Goal: Information Seeking & Learning: Check status

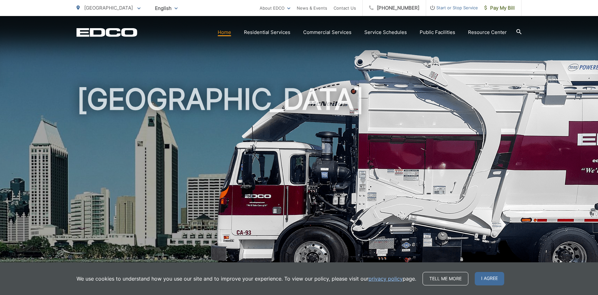
click at [229, 32] on link "Home" at bounding box center [224, 33] width 13 height 8
click at [493, 277] on span "I agree" at bounding box center [489, 278] width 29 height 13
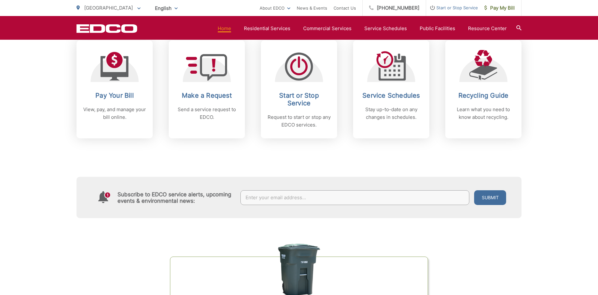
scroll to position [245, 0]
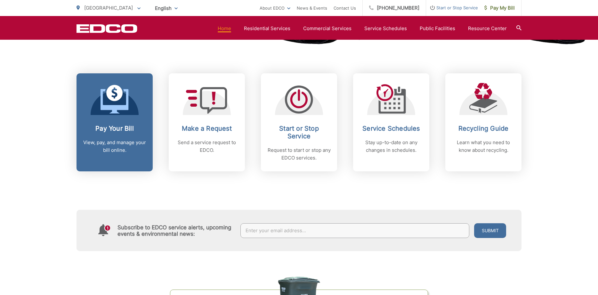
click at [96, 144] on p "View, pay, and manage your bill online." at bounding box center [114, 146] width 63 height 15
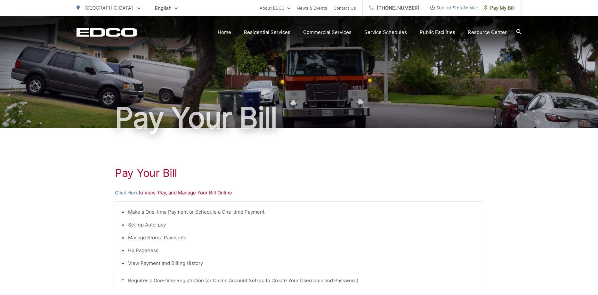
scroll to position [1, 0]
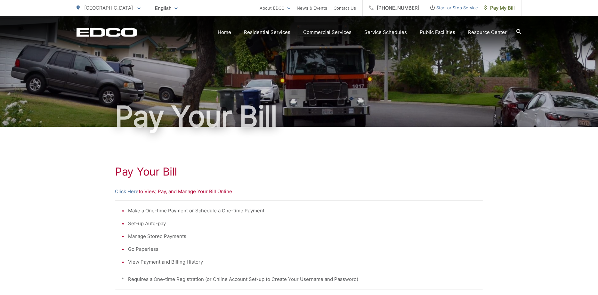
click at [453, 8] on span "Start or Stop Service" at bounding box center [452, 8] width 52 height 8
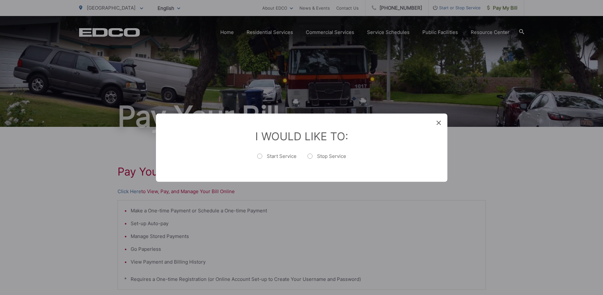
click at [438, 122] on icon at bounding box center [439, 122] width 4 height 4
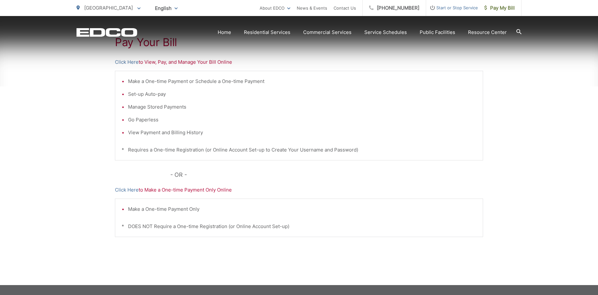
scroll to position [0, 0]
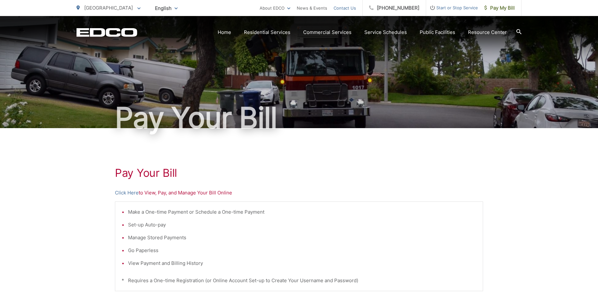
click at [345, 8] on link "Contact Us" at bounding box center [345, 8] width 22 height 8
click at [508, 10] on span "Pay My Bill" at bounding box center [500, 8] width 30 height 8
click at [122, 192] on link "Click Here" at bounding box center [127, 193] width 24 height 8
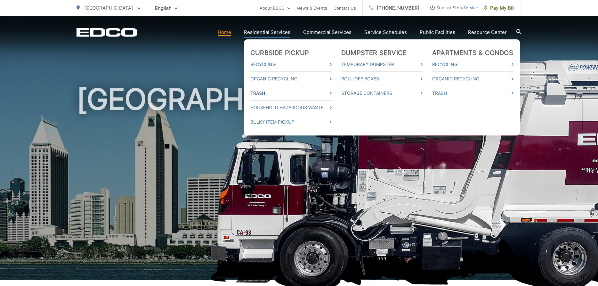
click at [268, 91] on link "Trash" at bounding box center [290, 93] width 81 height 8
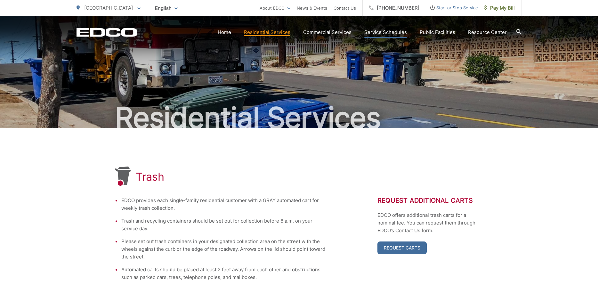
click at [385, 35] on link "Service Schedules" at bounding box center [386, 33] width 43 height 8
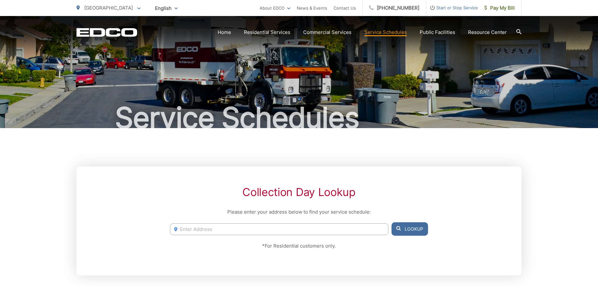
click at [244, 226] on input "Enter Address" at bounding box center [279, 229] width 218 height 12
click at [422, 228] on button "Lookup" at bounding box center [410, 228] width 37 height 13
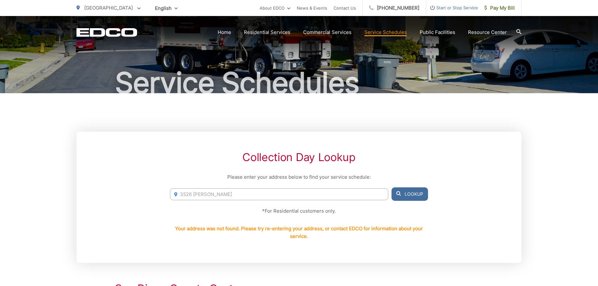
scroll to position [116, 0]
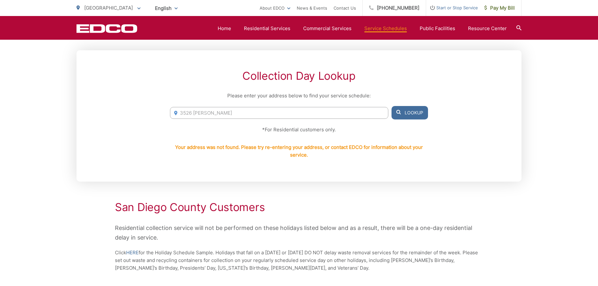
click at [223, 115] on input "3526 [PERSON_NAME]" at bounding box center [279, 113] width 218 height 12
click at [420, 111] on button "Lookup" at bounding box center [410, 112] width 37 height 13
click at [234, 114] on input "[STREET_ADDRESS][PERSON_NAME]" at bounding box center [279, 113] width 218 height 12
type input "[STREET_ADDRESS][PERSON_NAME]"
click at [408, 110] on button "Lookup" at bounding box center [410, 112] width 37 height 13
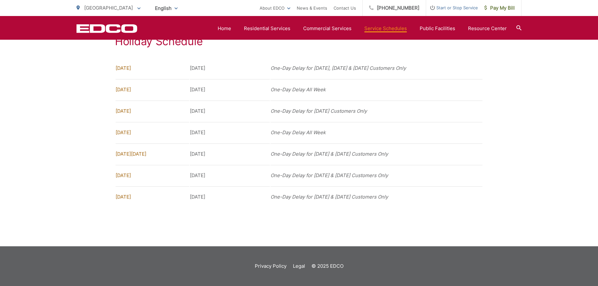
scroll to position [0, 0]
